Goal: Complete application form

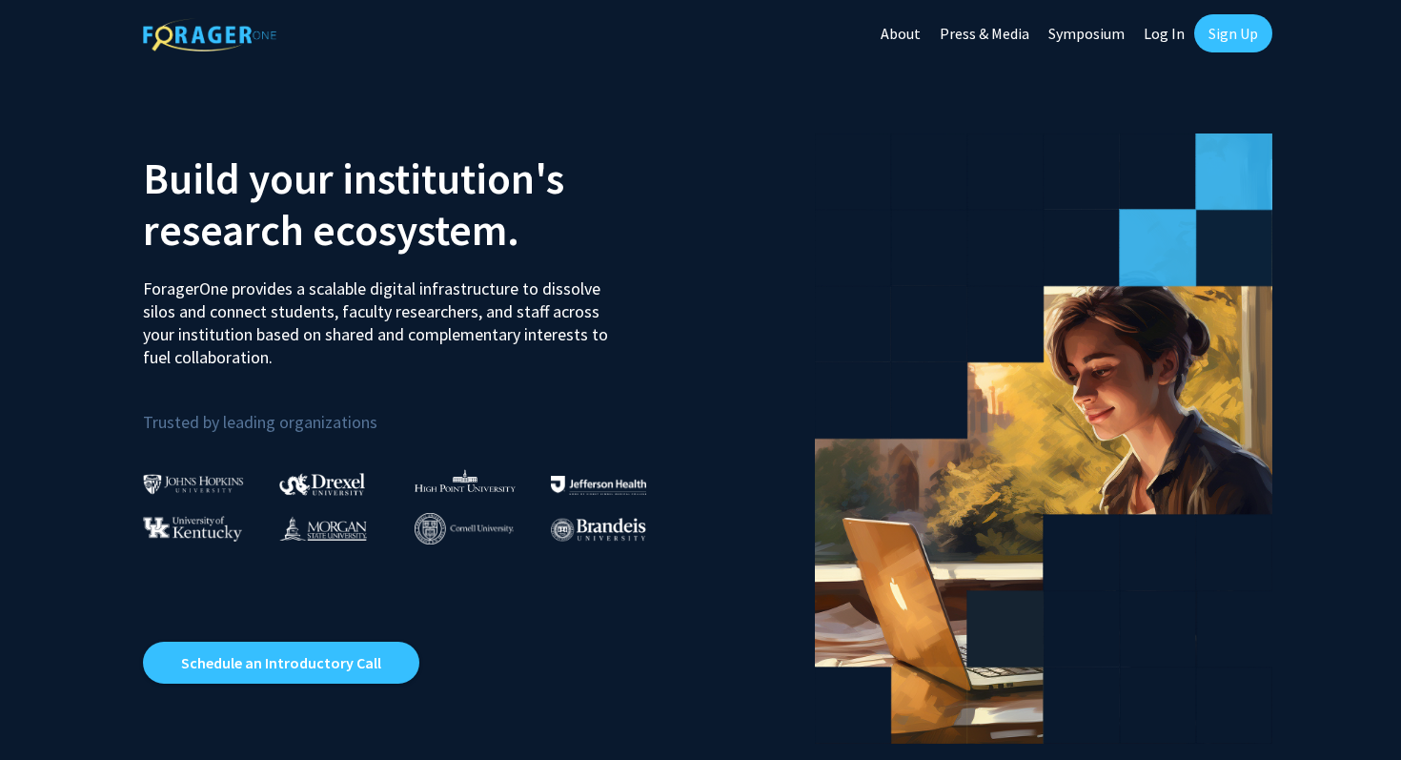
click at [1151, 36] on link "Log In" at bounding box center [1164, 33] width 60 height 67
select select
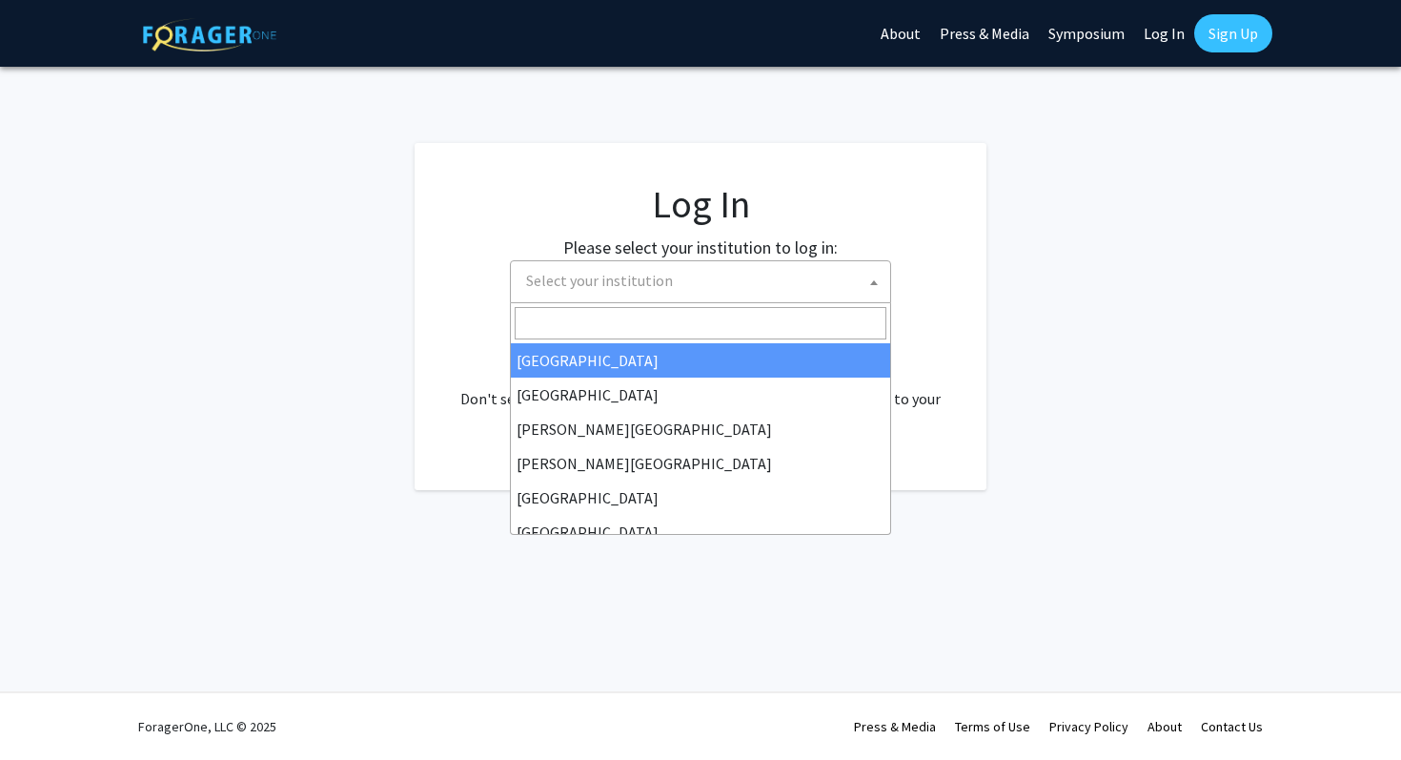
click at [627, 285] on span "Select your institution" at bounding box center [599, 280] width 147 height 19
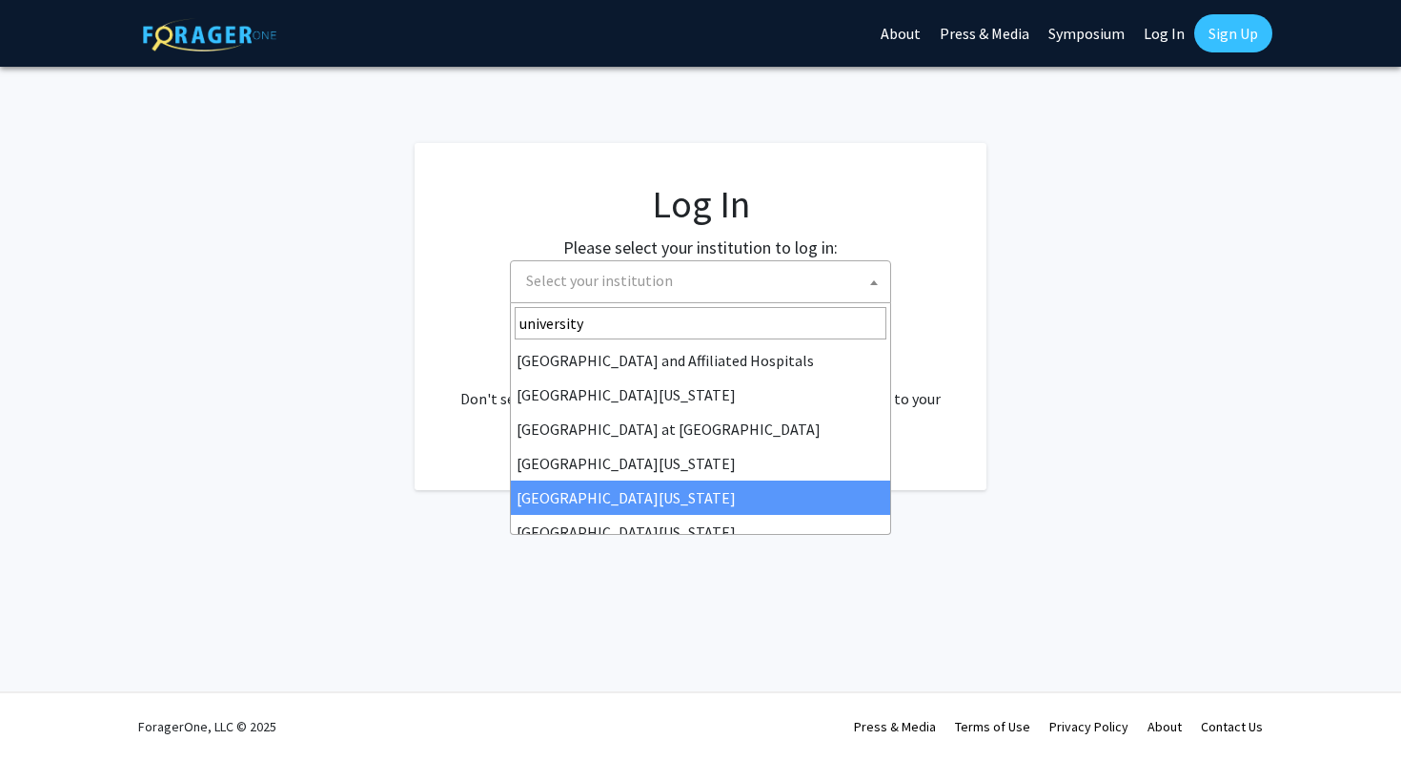
type input "university"
select select "31"
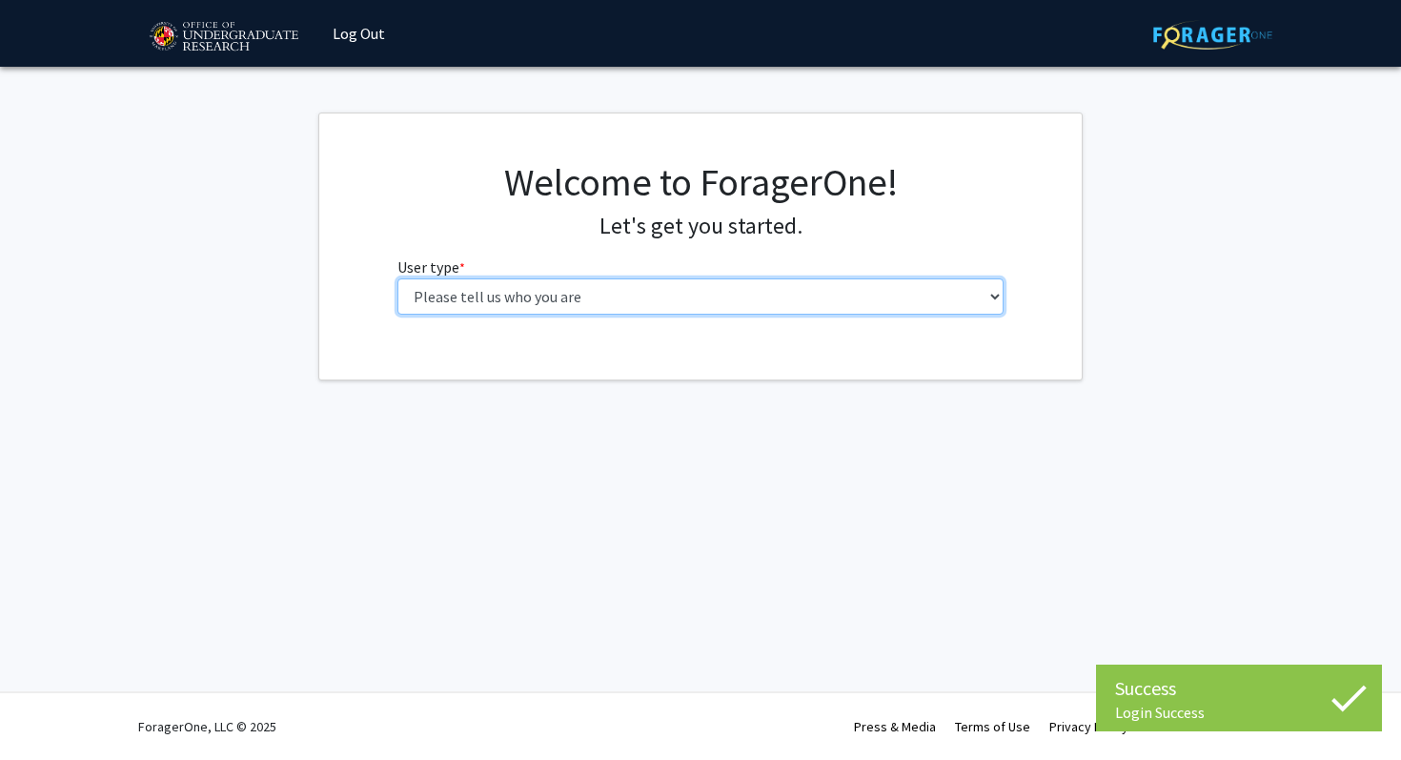
click at [685, 292] on select "Please tell us who you are Undergraduate Student Master's Student Doctoral Cand…" at bounding box center [701, 296] width 607 height 36
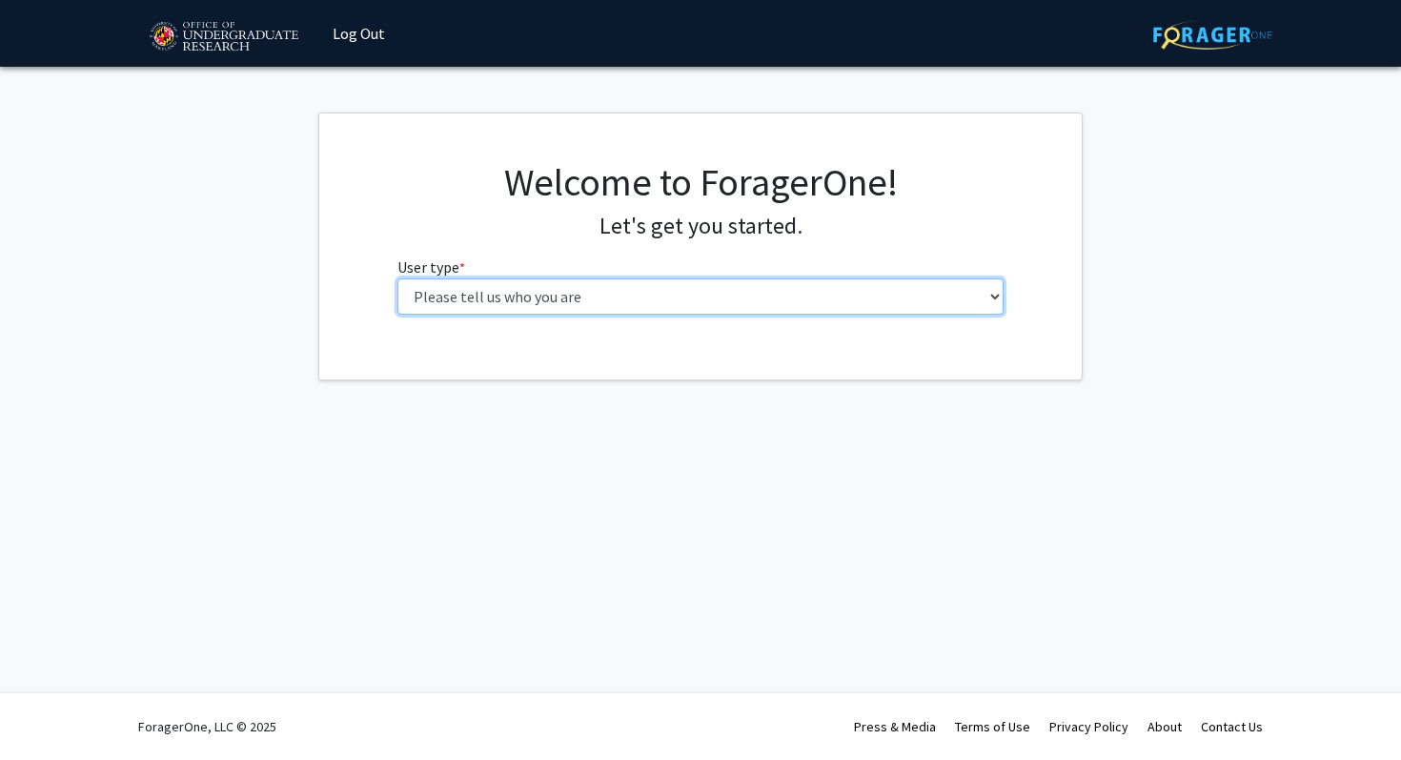
click at [841, 287] on select "Please tell us who you are Undergraduate Student Master's Student Doctoral Cand…" at bounding box center [701, 296] width 607 height 36
select select "1: undergrad"
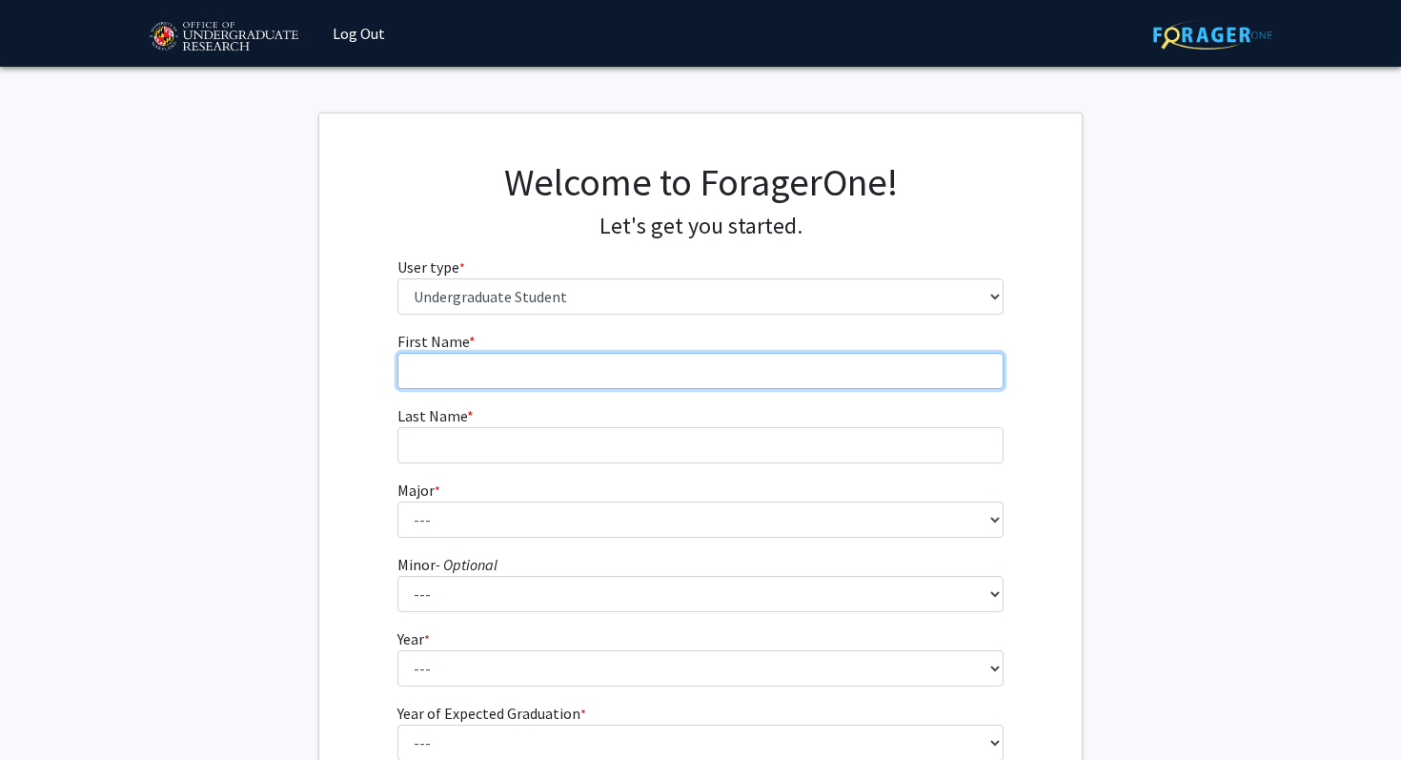
click at [811, 358] on input "First Name * required" at bounding box center [701, 371] width 607 height 36
type input "Neha"
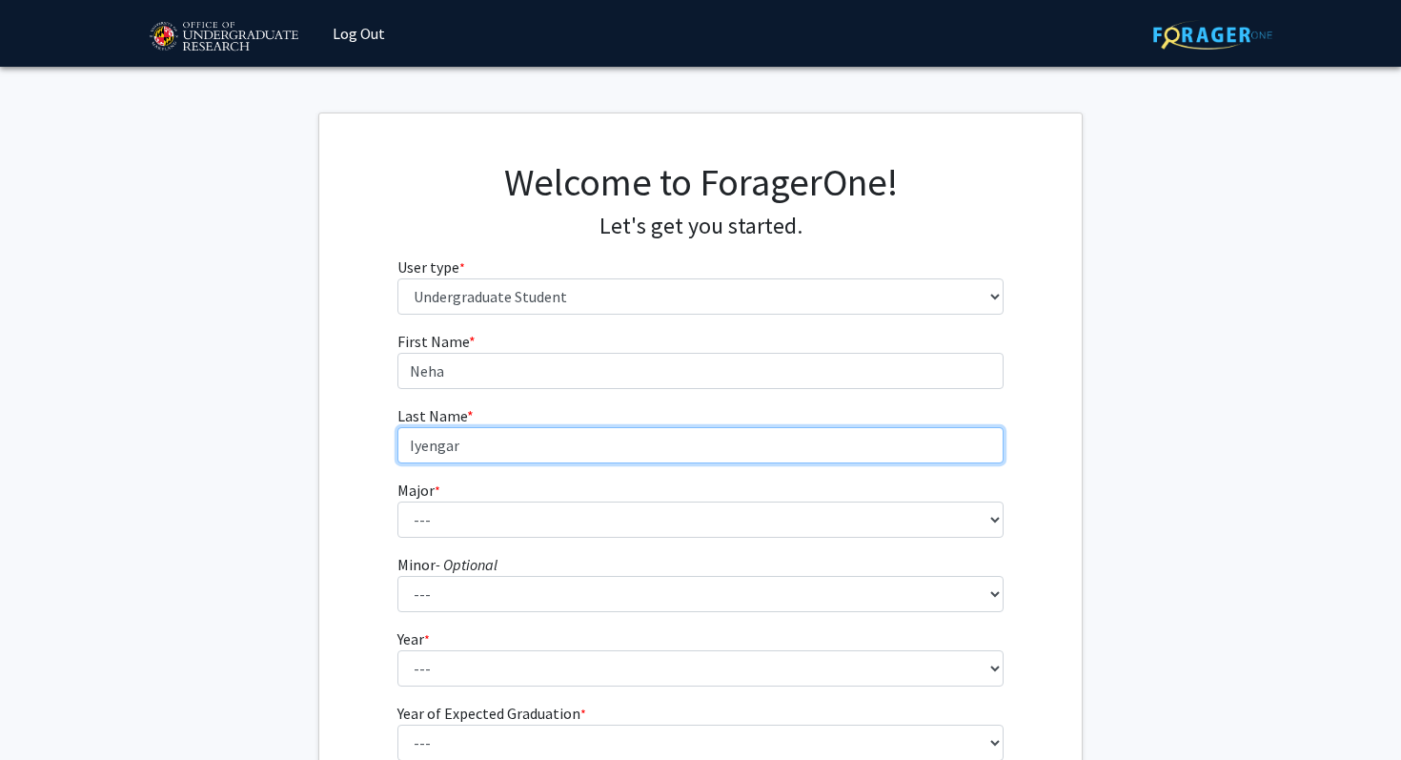
type input "Iyengar"
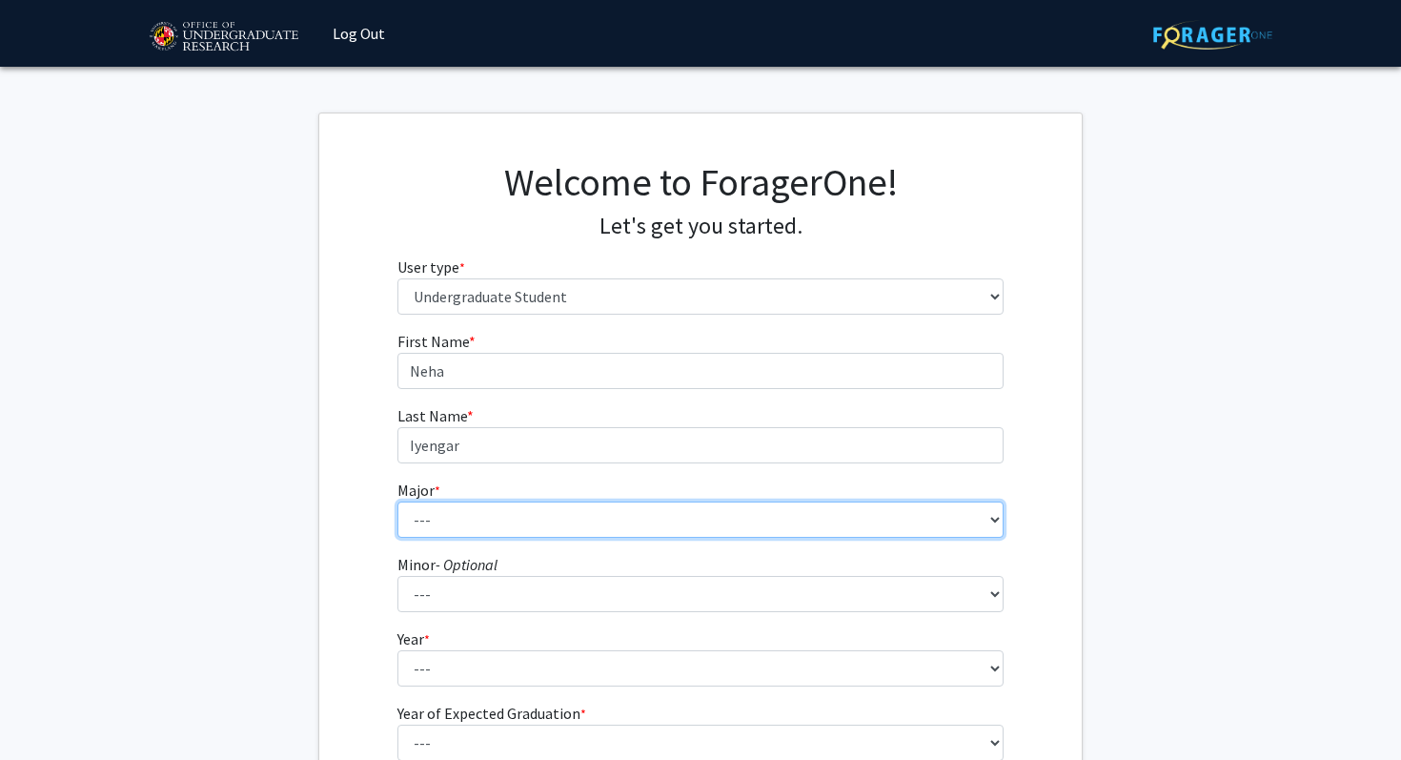
click at [611, 529] on select "--- Accounting Aerospace Engineering African American and Africana Studies Agri…" at bounding box center [701, 519] width 607 height 36
select select "28: 2329"
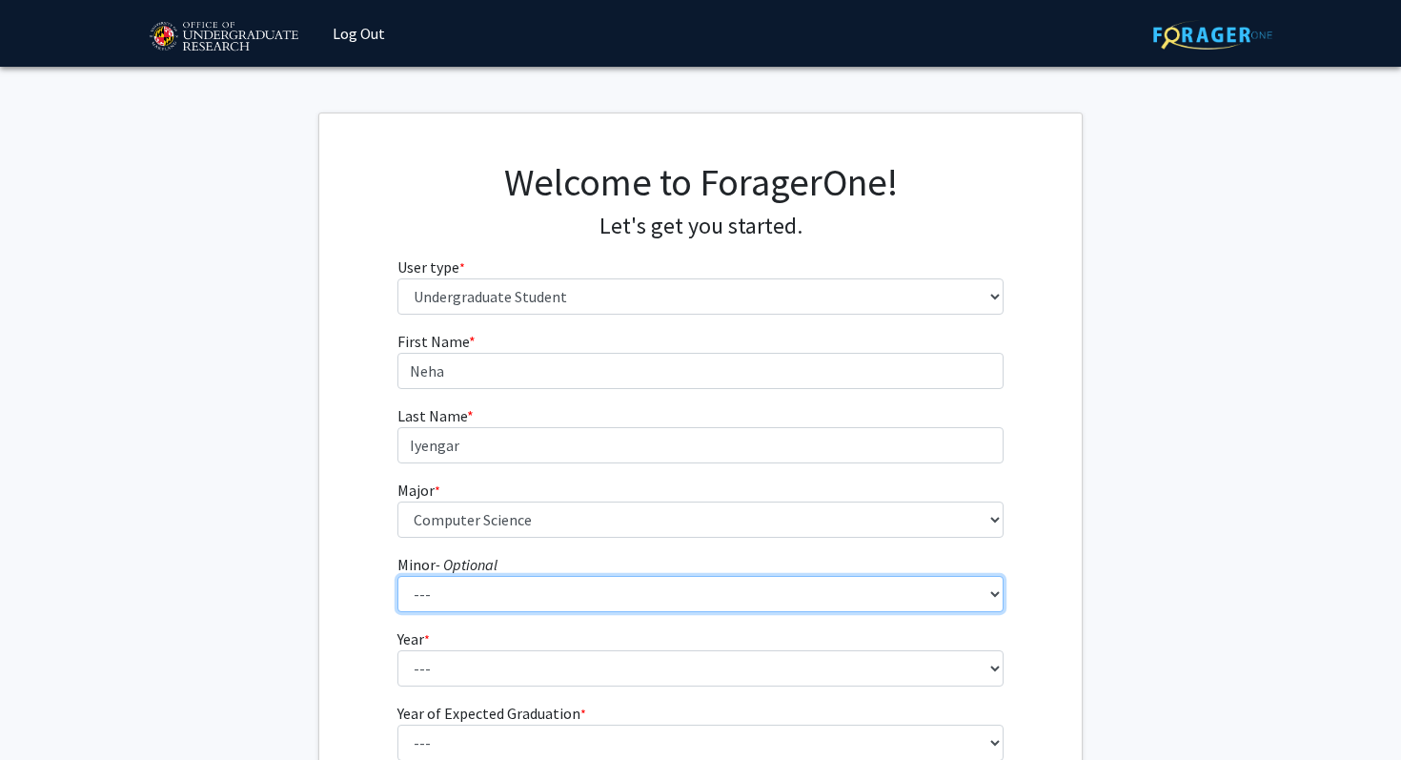
click at [497, 598] on select "--- Actuarial Mathematics Advanced Cybersecurity Experience for Students Africa…" at bounding box center [701, 594] width 607 height 36
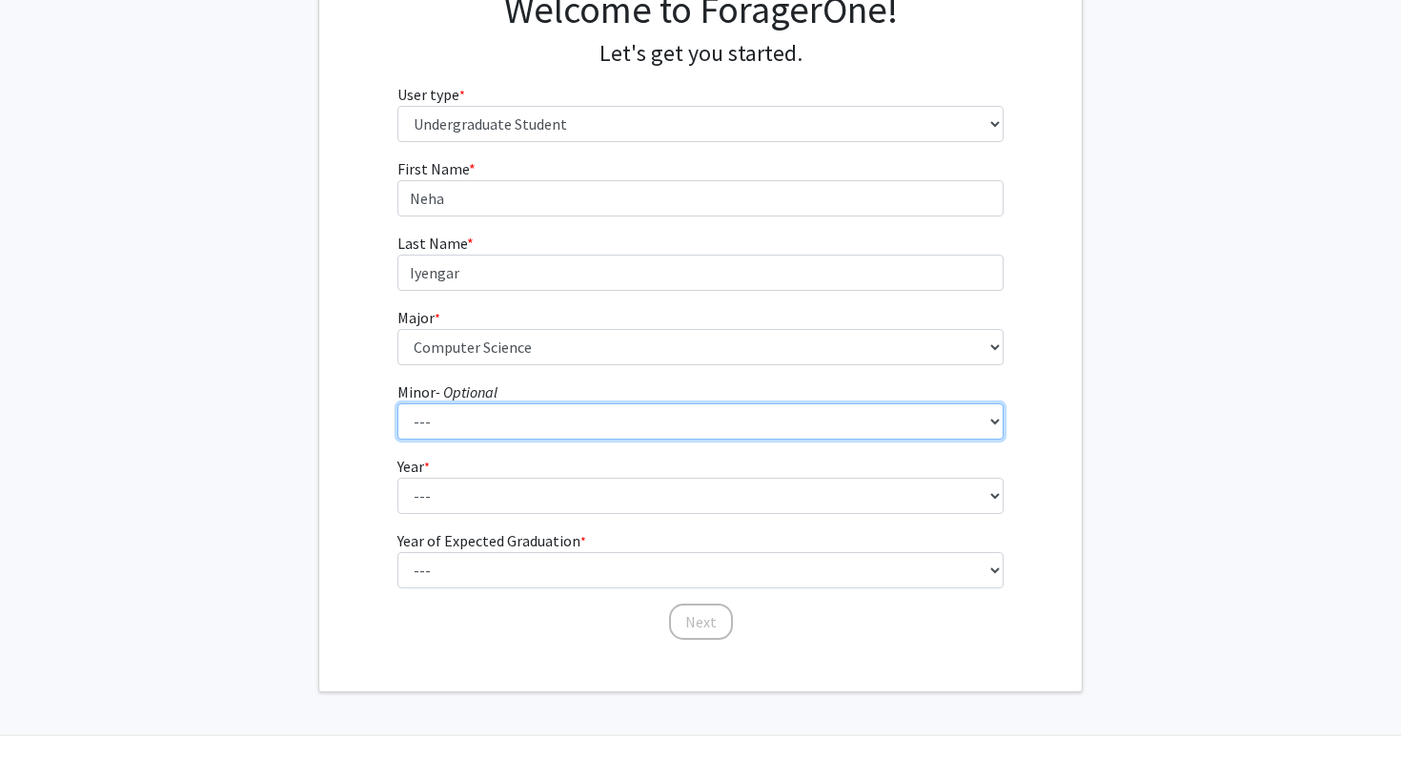
scroll to position [215, 0]
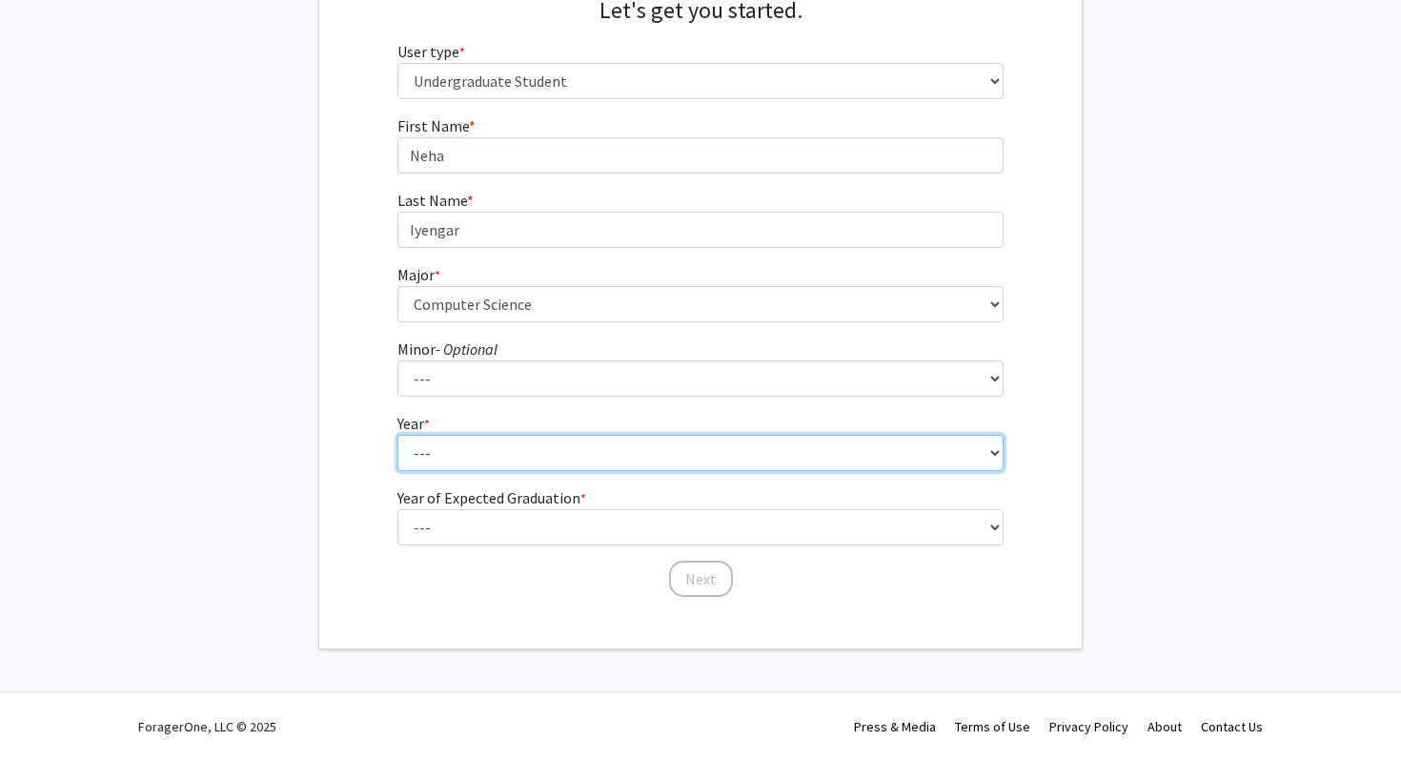
click at [483, 448] on select "--- First-year Sophomore Junior Senior Postbaccalaureate Certificate" at bounding box center [701, 453] width 607 height 36
select select "1: first-year"
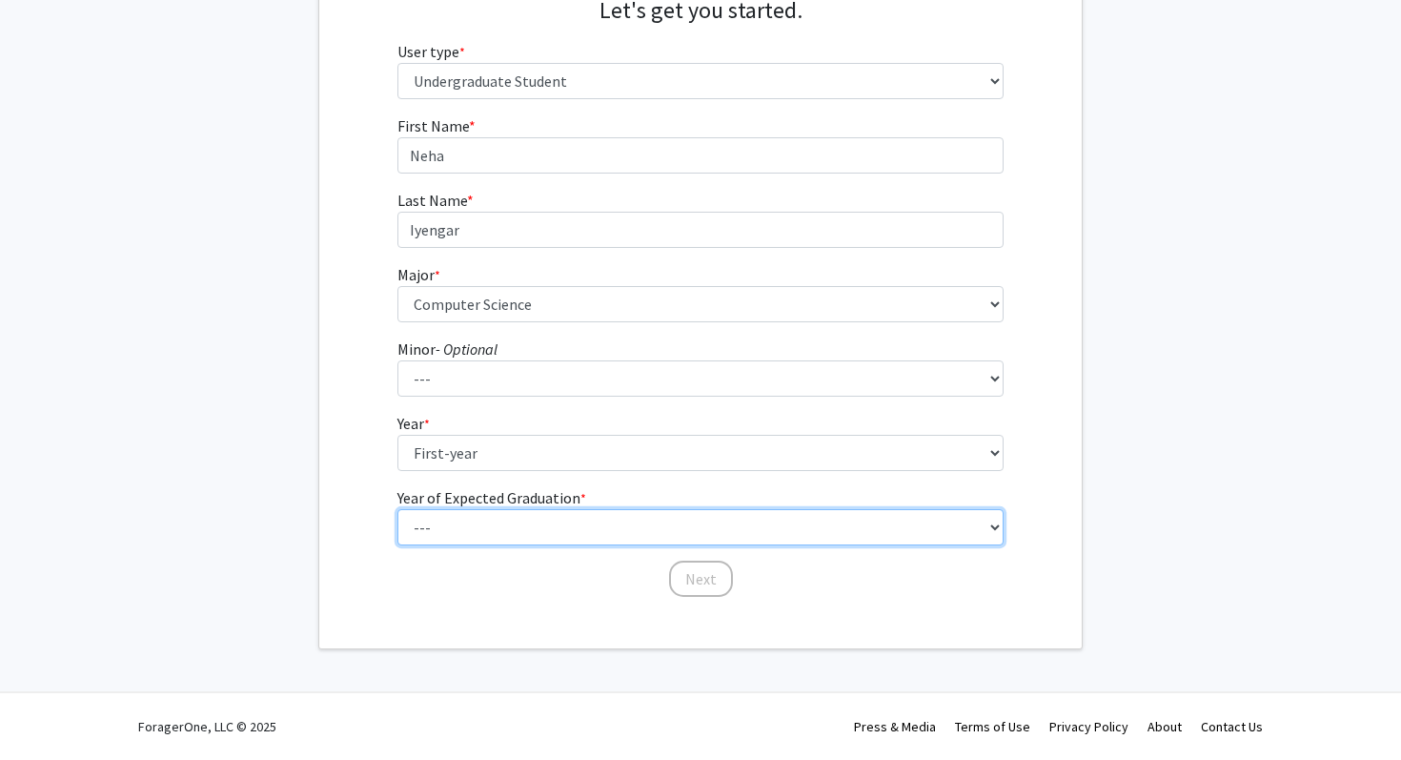
click at [468, 529] on select "--- 2025 2026 2027 2028 2029 2030 2031 2032 2033 2034" at bounding box center [701, 527] width 607 height 36
select select "5: 2029"
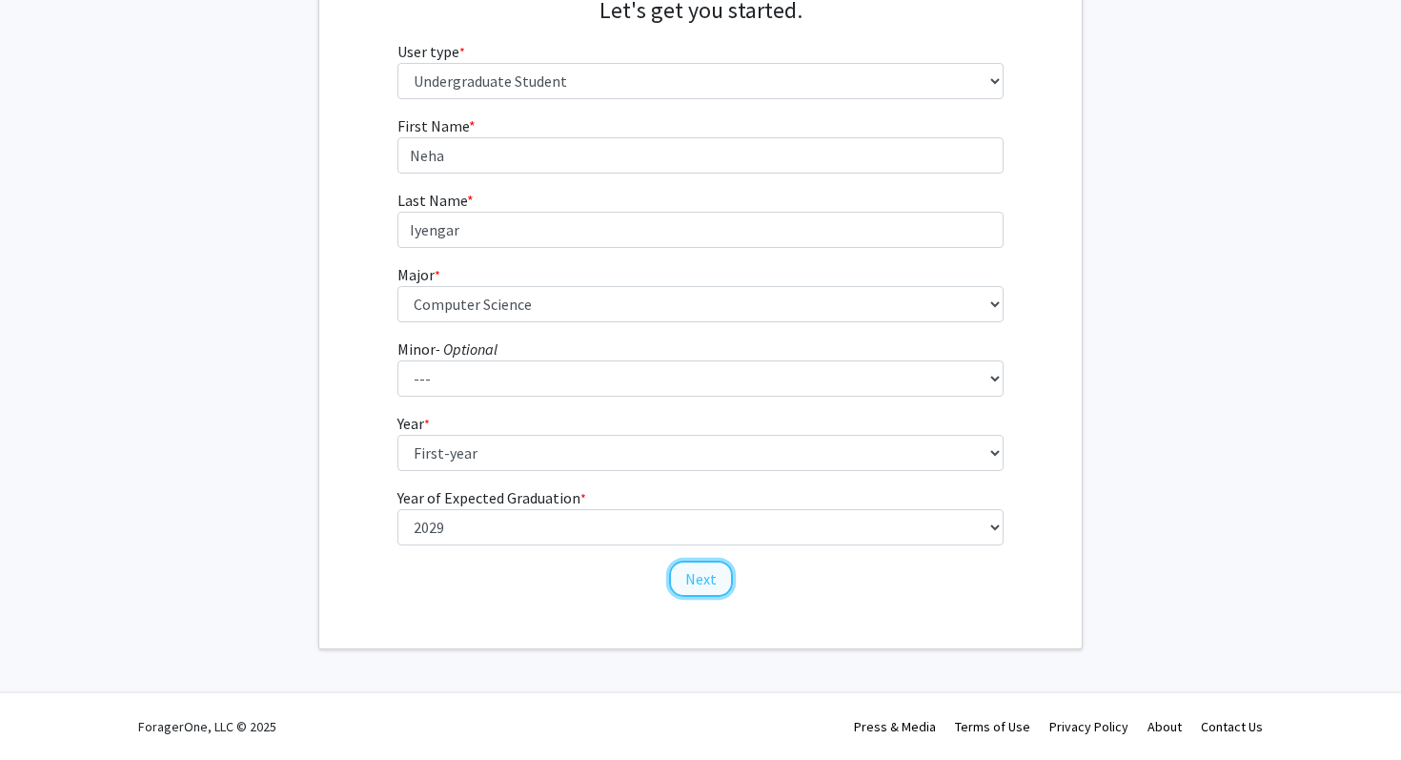
click at [709, 584] on button "Next" at bounding box center [701, 579] width 64 height 36
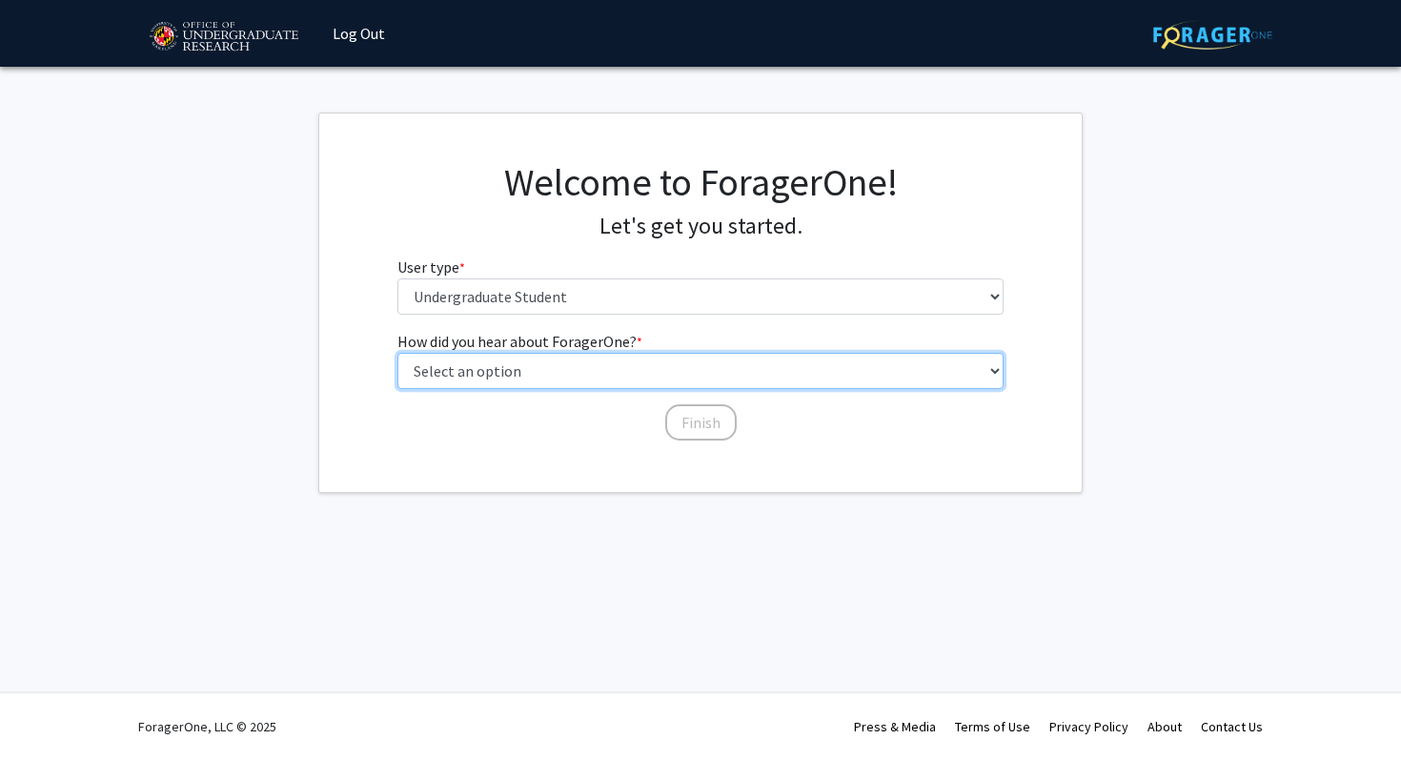
click at [574, 377] on select "Select an option Peer/student recommendation Faculty/staff recommendation Unive…" at bounding box center [701, 371] width 607 height 36
select select "3: university_website"
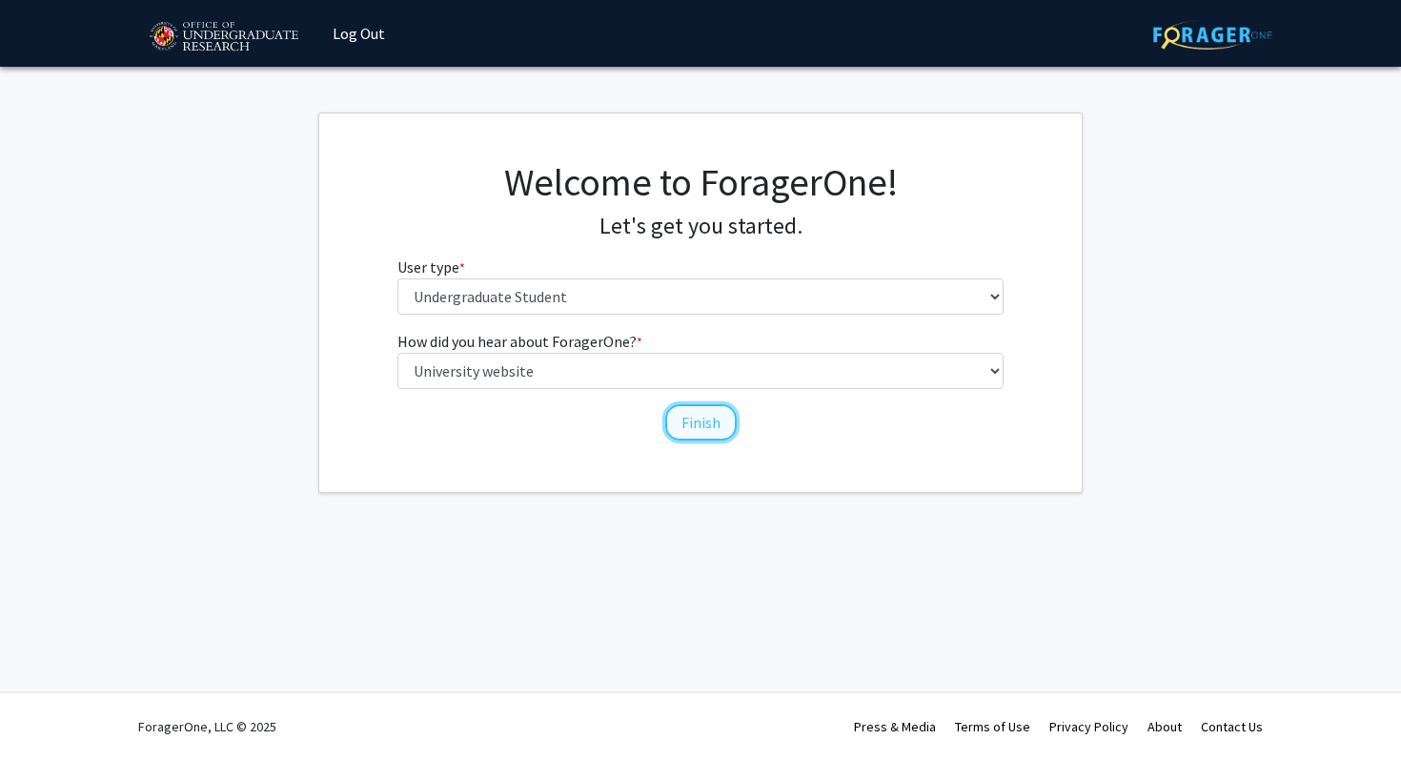
click at [713, 418] on button "Finish" at bounding box center [700, 422] width 71 height 36
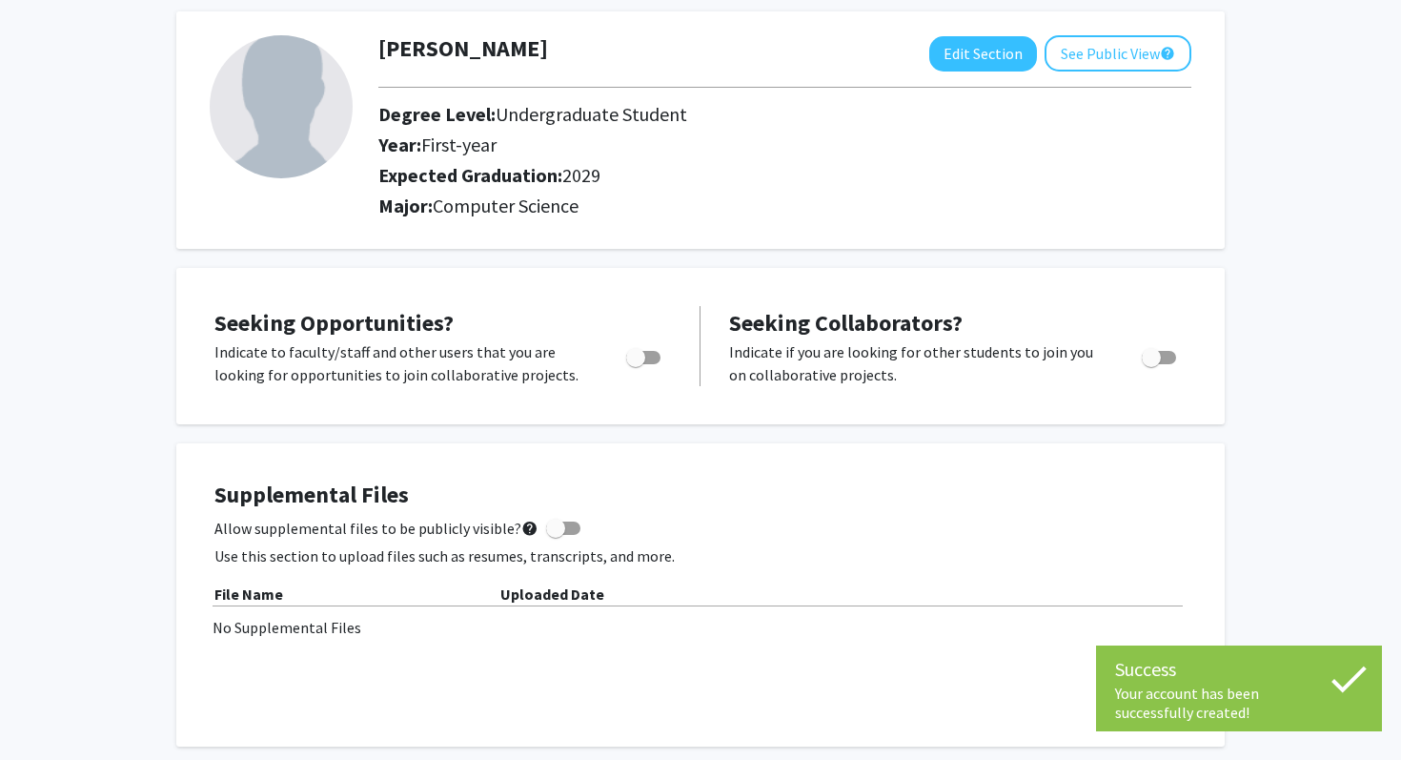
scroll to position [98, 0]
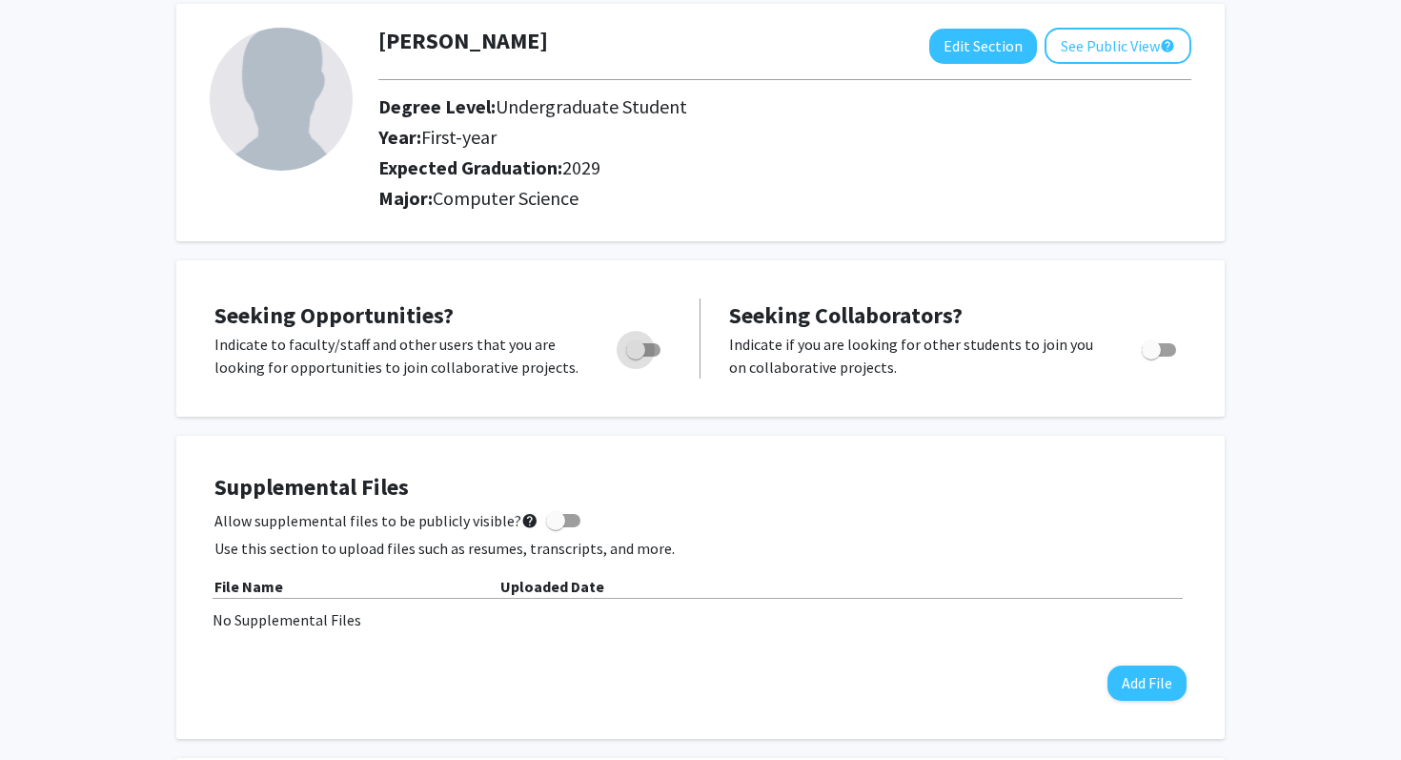
click at [634, 352] on span "Toggle" at bounding box center [635, 349] width 19 height 19
click at [635, 357] on input "Are you actively seeking opportunities?" at bounding box center [635, 357] width 1 height 1
checkbox input "true"
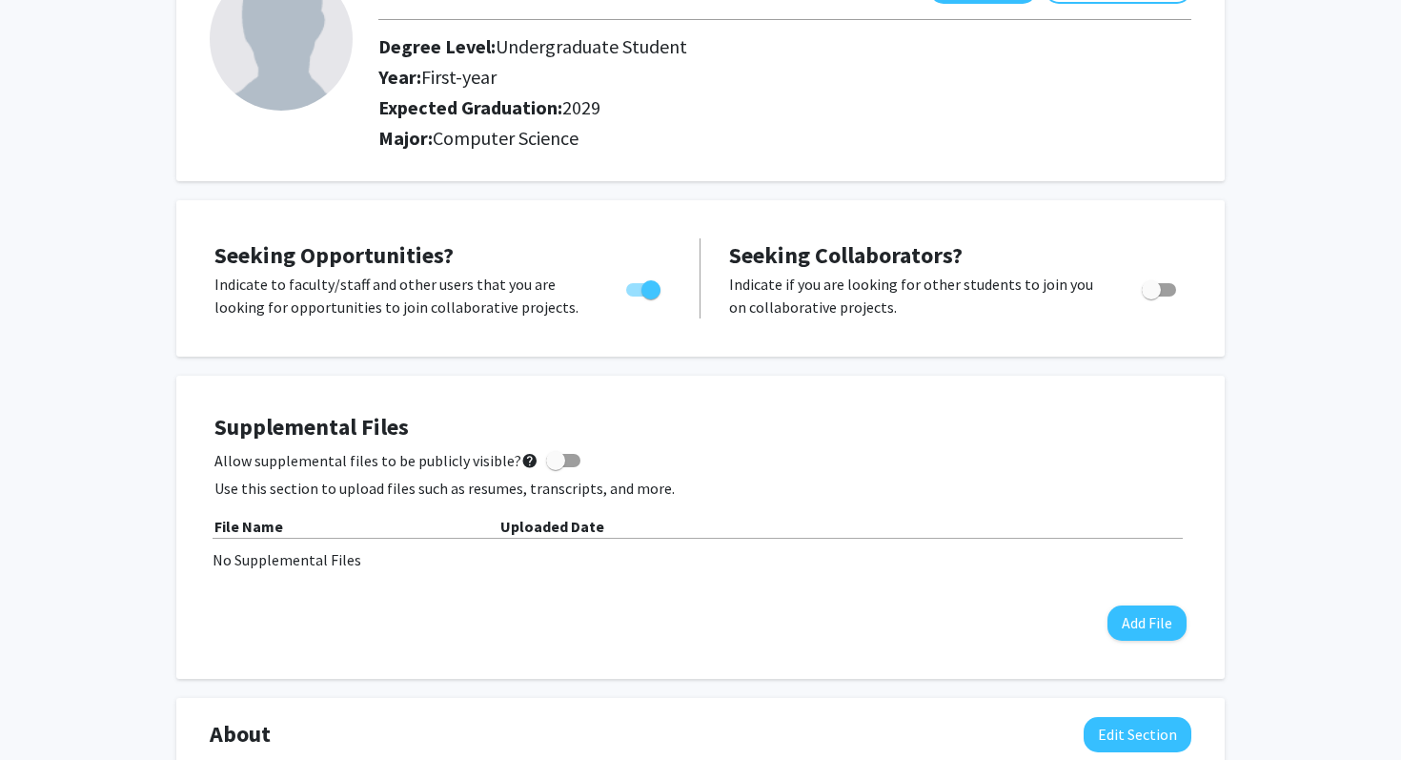
scroll to position [0, 0]
